Goal: Information Seeking & Learning: Learn about a topic

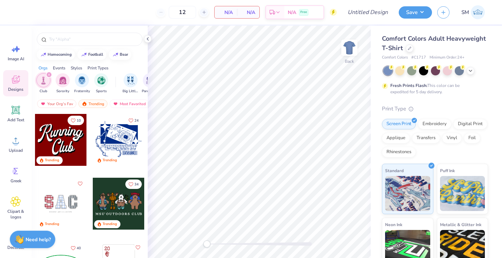
scroll to position [13, 0]
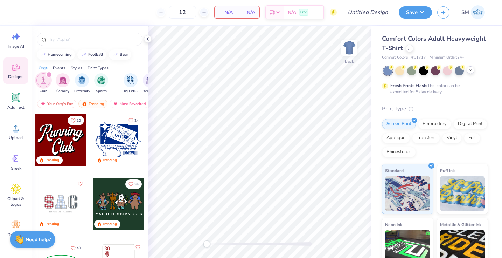
click at [471, 71] on polyline at bounding box center [470, 69] width 3 height 1
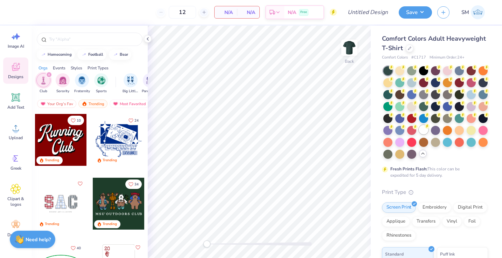
click at [425, 129] on div at bounding box center [423, 129] width 9 height 9
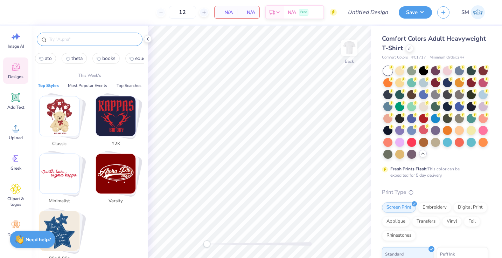
click at [52, 36] on input "text" at bounding box center [93, 39] width 90 height 7
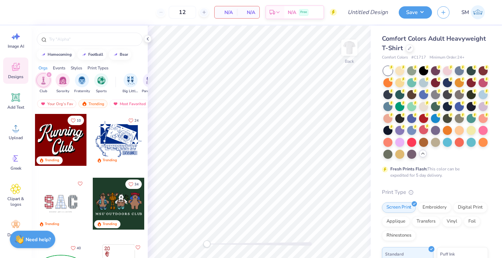
click at [13, 70] on icon at bounding box center [15, 68] width 7 height 6
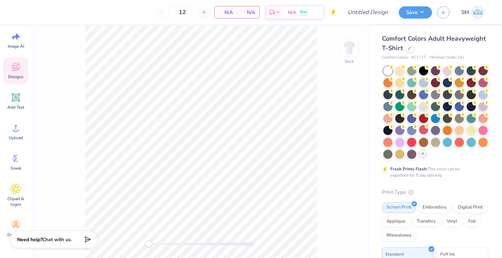
click at [17, 75] on span "Designs" at bounding box center [15, 77] width 15 height 6
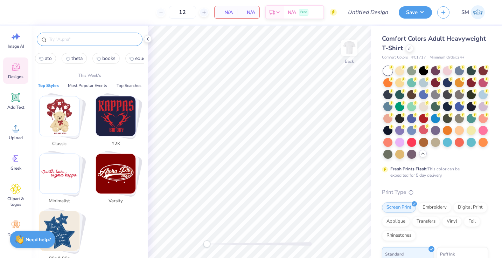
click at [67, 36] on input "text" at bounding box center [93, 39] width 90 height 7
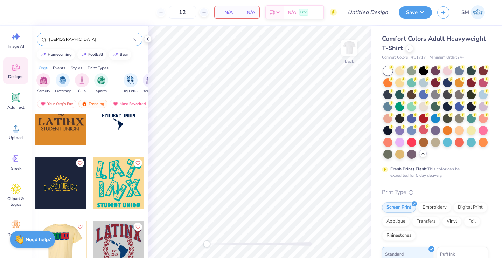
scroll to position [14, 0]
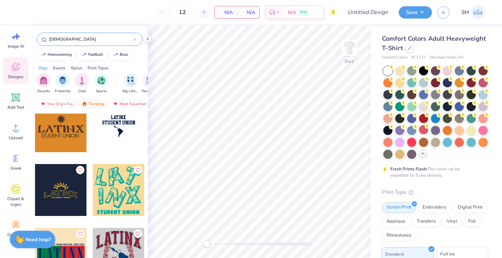
type input "latino"
click at [121, 189] on div at bounding box center [66, 190] width 155 height 52
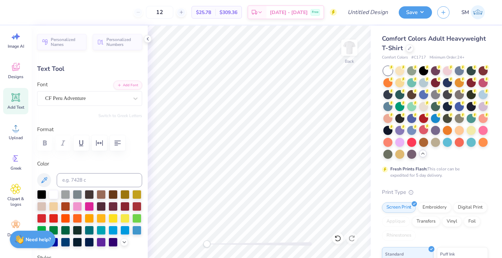
type textarea "X"
click at [338, 240] on icon at bounding box center [338, 238] width 6 height 6
